Goal: Check status: Check status

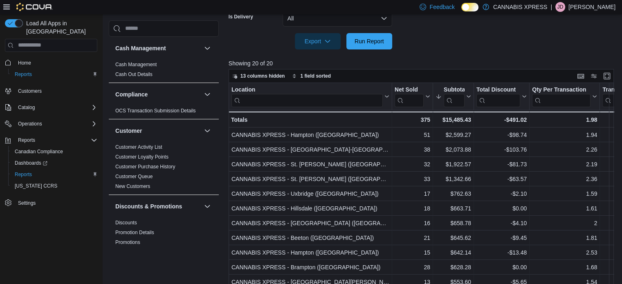
scroll to position [267, 0]
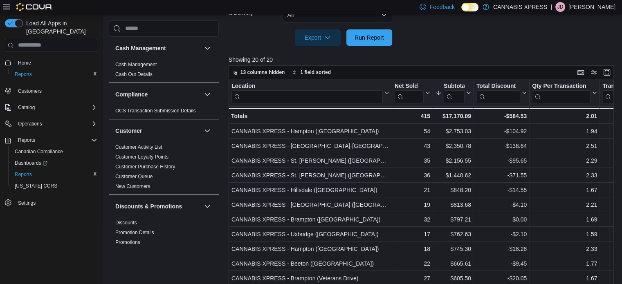
scroll to position [267, 0]
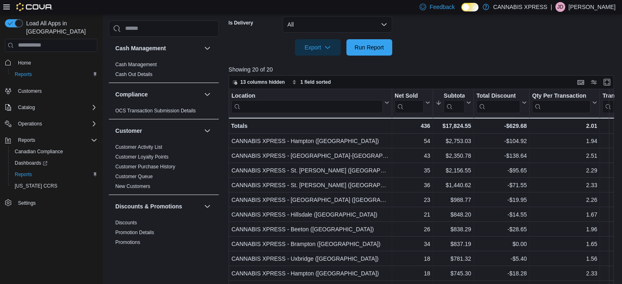
scroll to position [242, 0]
